Goal: Communication & Community: Answer question/provide support

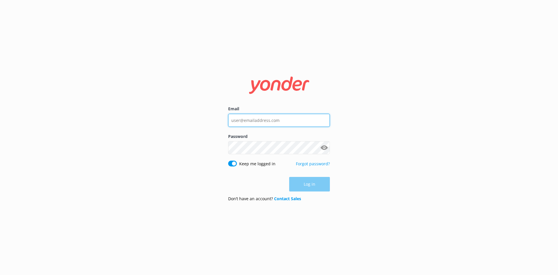
type input "[EMAIL_ADDRESS][DOMAIN_NAME]"
click at [317, 187] on div "Log in" at bounding box center [279, 184] width 102 height 15
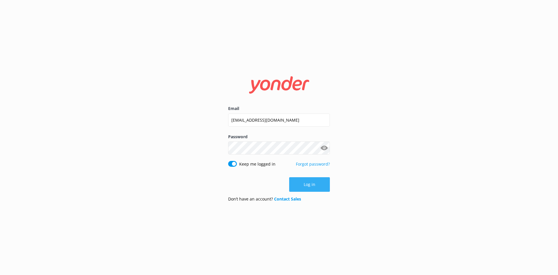
click at [314, 180] on button "Log in" at bounding box center [309, 184] width 41 height 15
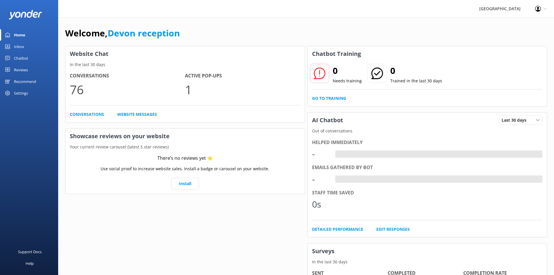
click at [36, 54] on link "Chatbot" at bounding box center [29, 58] width 58 height 12
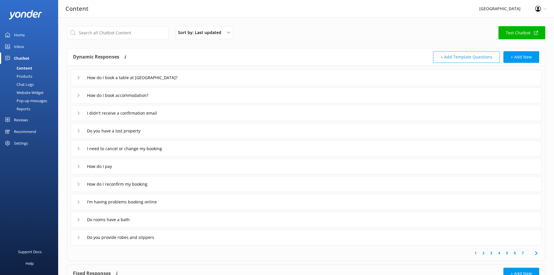
click at [21, 59] on div "Chatbot" at bounding box center [21, 58] width 15 height 12
click at [27, 50] on link "Inbox" at bounding box center [29, 47] width 58 height 12
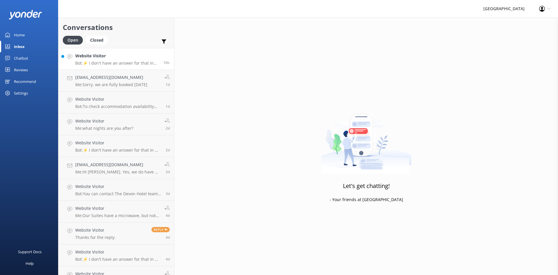
click at [94, 60] on div "Website Visitor Bot: ⚡ I don't have an answer for that in my knowledge base. Pl…" at bounding box center [117, 59] width 84 height 12
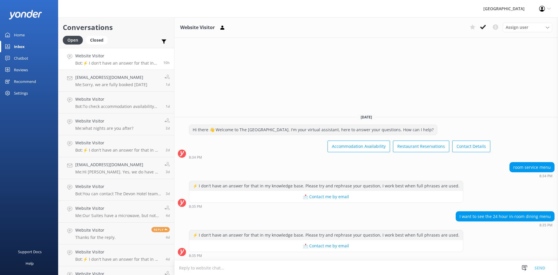
click at [424, 273] on textarea at bounding box center [366, 267] width 384 height 14
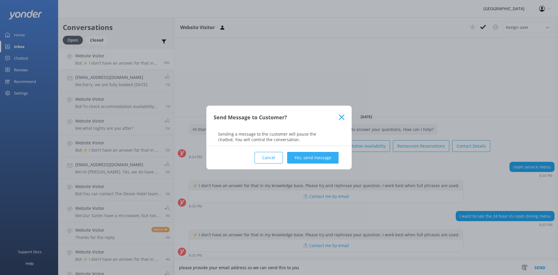
type textarea "please provide your email address so we can send this to you"
click at [304, 160] on button "Yes, send message" at bounding box center [312, 158] width 51 height 12
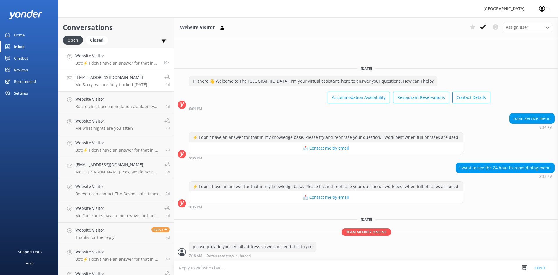
click at [132, 79] on h4 "[EMAIL_ADDRESS][DOMAIN_NAME]" at bounding box center [111, 77] width 72 height 6
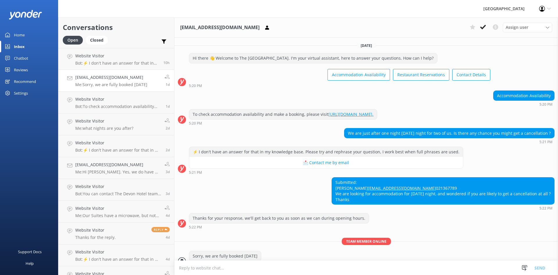
scroll to position [39, 0]
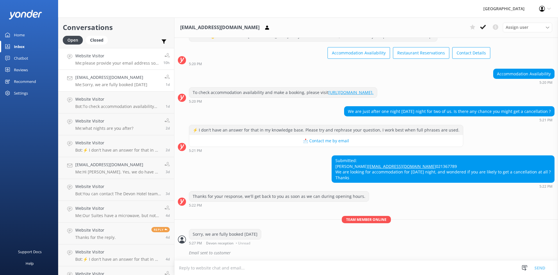
click at [140, 60] on div "Website Visitor Me: please provide your email address so we can send this to you" at bounding box center [117, 59] width 84 height 12
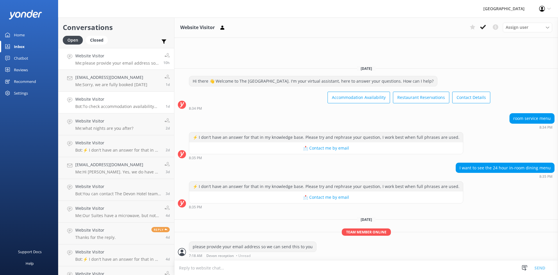
click at [119, 94] on link "Website Visitor Bot: To check accommodation availability and make a booking, pl…" at bounding box center [116, 103] width 116 height 22
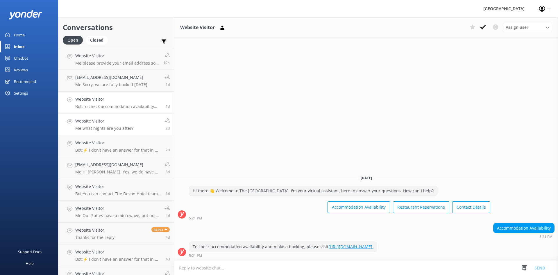
click at [112, 116] on link "Website Visitor Me: what nights are you after? 2d" at bounding box center [116, 124] width 116 height 22
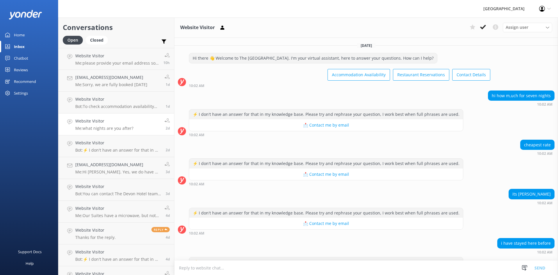
scroll to position [65, 0]
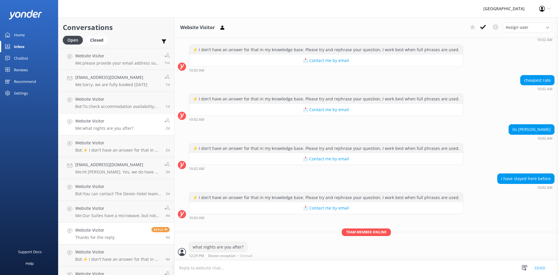
click at [140, 227] on link "Website Visitor Thanks for the reply. Reply 4d" at bounding box center [116, 233] width 116 height 22
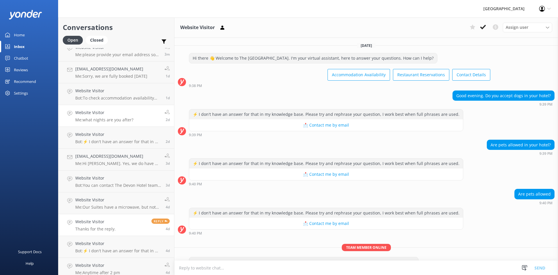
scroll to position [13, 0]
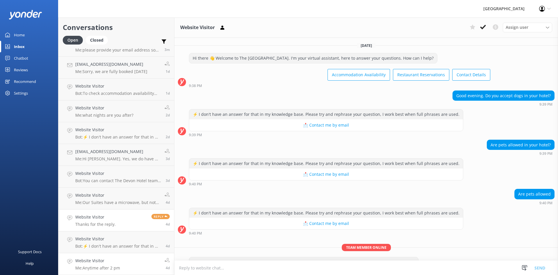
click at [120, 262] on link "Website Visitor Me: Anytime after 2 pm 4d" at bounding box center [116, 264] width 116 height 22
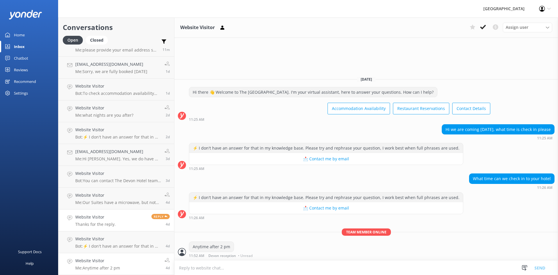
click at [104, 217] on h4 "Website Visitor" at bounding box center [95, 217] width 40 height 6
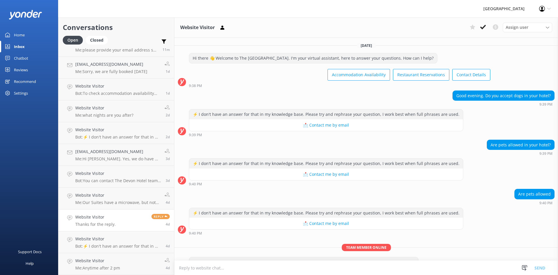
scroll to position [34, 0]
